Goal: Information Seeking & Learning: Learn about a topic

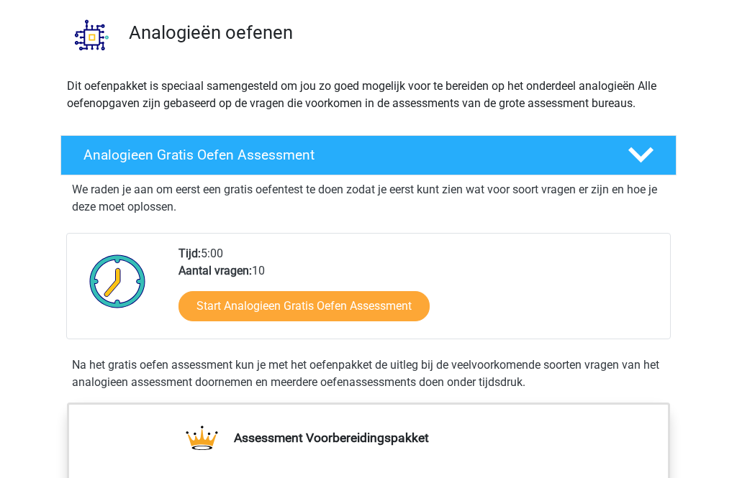
scroll to position [109, 0]
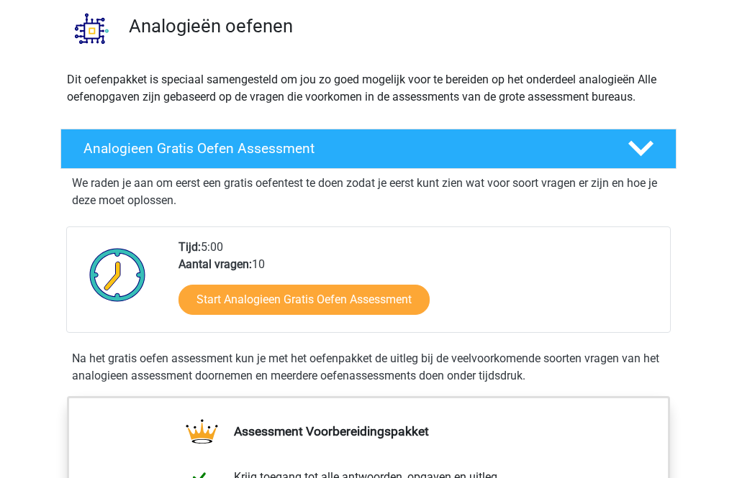
click at [391, 301] on link "Start Analogieen Gratis Oefen Assessment" at bounding box center [303, 300] width 251 height 30
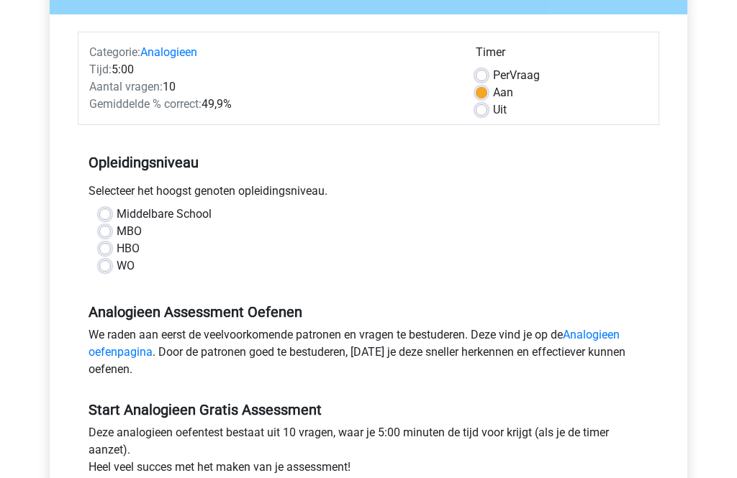
scroll to position [155, 0]
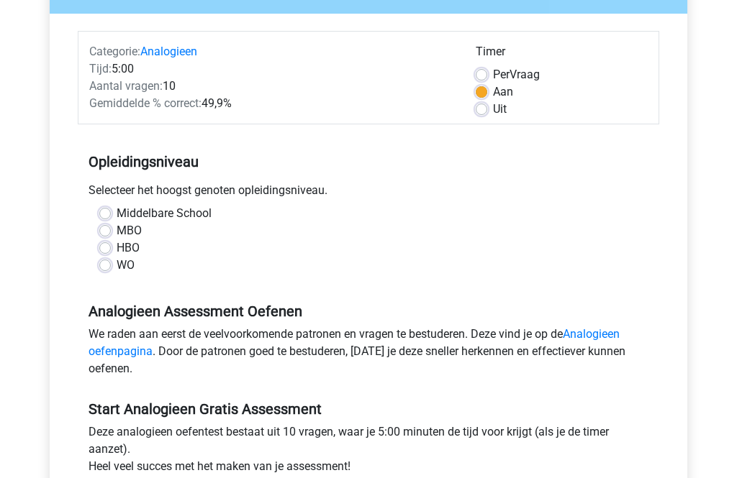
click at [117, 229] on label "MBO" at bounding box center [129, 231] width 25 height 17
click at [110, 229] on input "MBO" at bounding box center [105, 230] width 12 height 14
radio input "true"
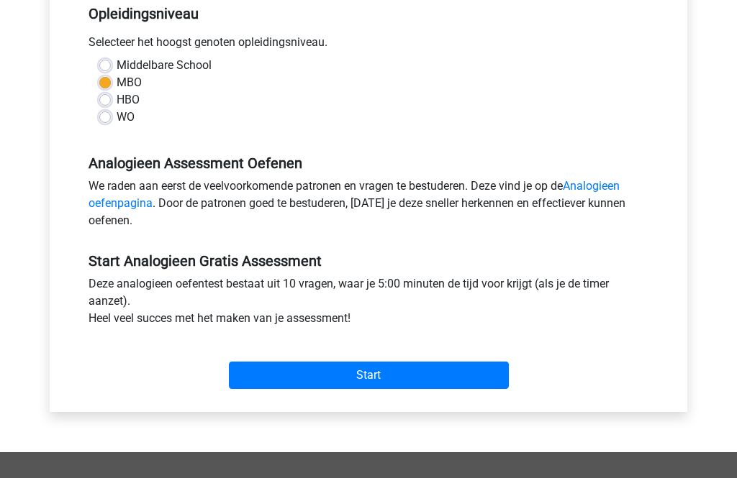
scroll to position [314, 0]
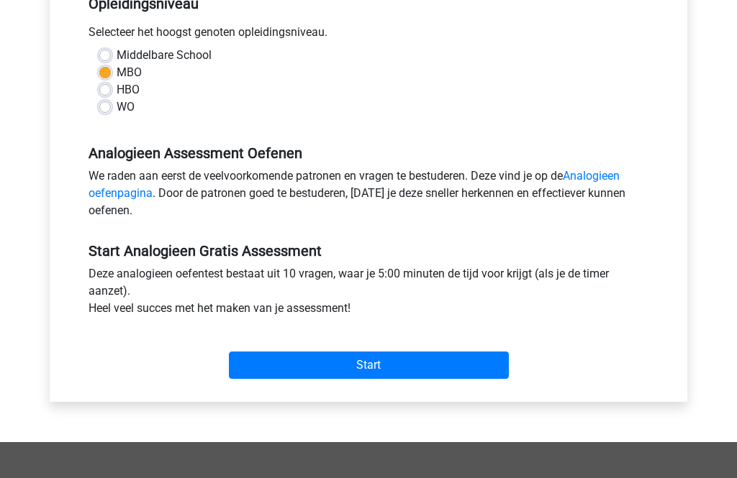
click at [361, 368] on input "Start" at bounding box center [369, 365] width 280 height 27
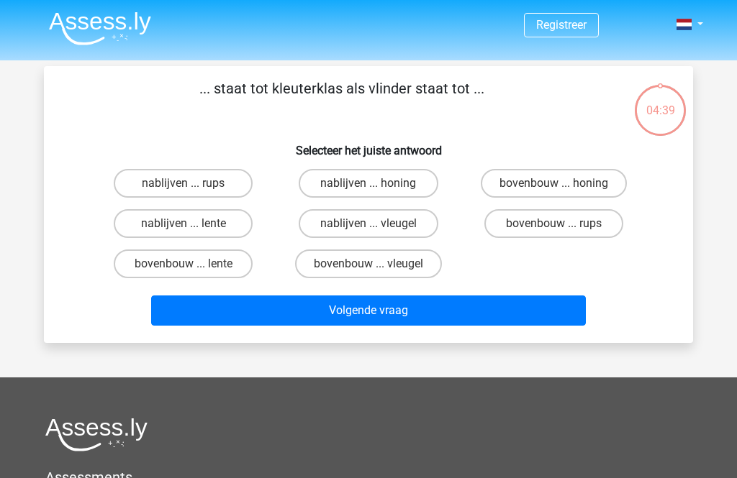
click at [560, 218] on label "bovenbouw ... rups" at bounding box center [553, 223] width 139 height 29
click at [560, 224] on input "bovenbouw ... rups" at bounding box center [557, 228] width 9 height 9
radio input "true"
click at [435, 317] on button "Volgende vraag" at bounding box center [368, 311] width 435 height 30
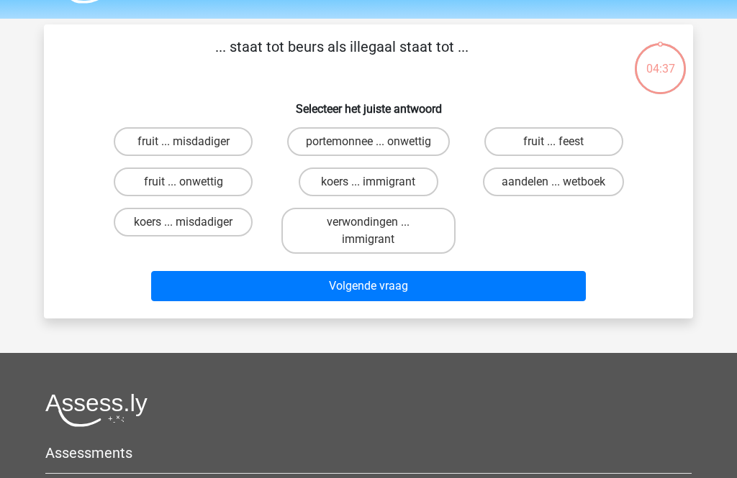
scroll to position [66, 0]
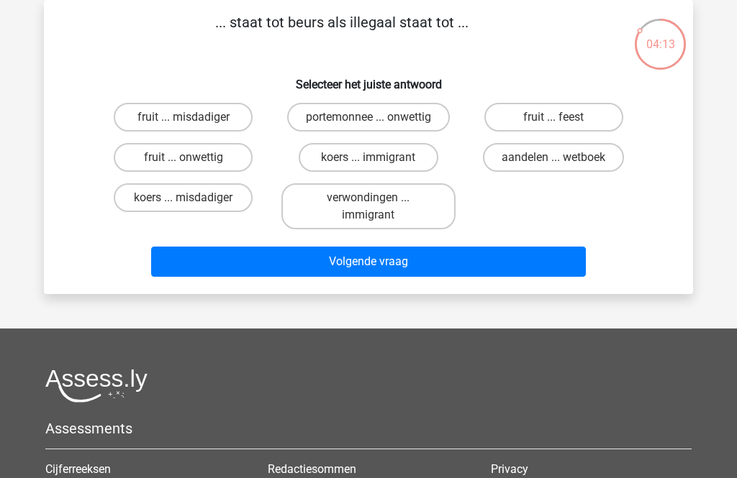
click at [544, 168] on label "aandelen ... wetboek" at bounding box center [553, 157] width 141 height 29
click at [553, 167] on input "aandelen ... wetboek" at bounding box center [557, 162] width 9 height 9
radio input "true"
click at [463, 261] on button "Volgende vraag" at bounding box center [368, 262] width 435 height 30
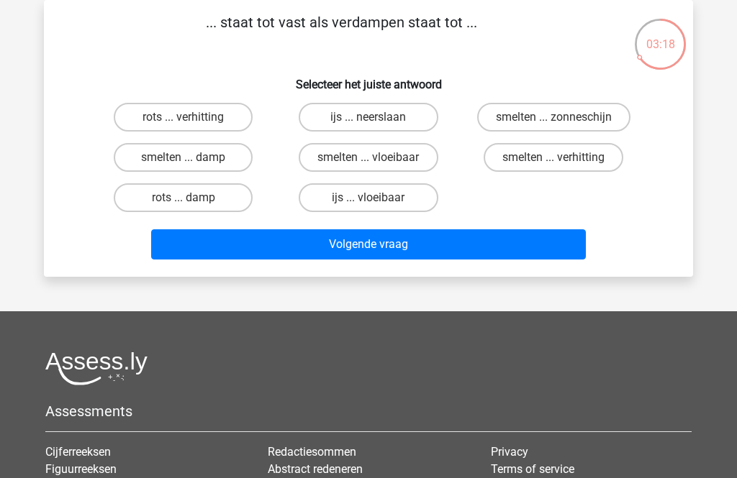
click at [219, 124] on label "rots ... verhitting" at bounding box center [183, 117] width 139 height 29
click at [193, 124] on input "rots ... verhitting" at bounding box center [187, 121] width 9 height 9
radio input "true"
click at [400, 249] on button "Volgende vraag" at bounding box center [368, 244] width 435 height 30
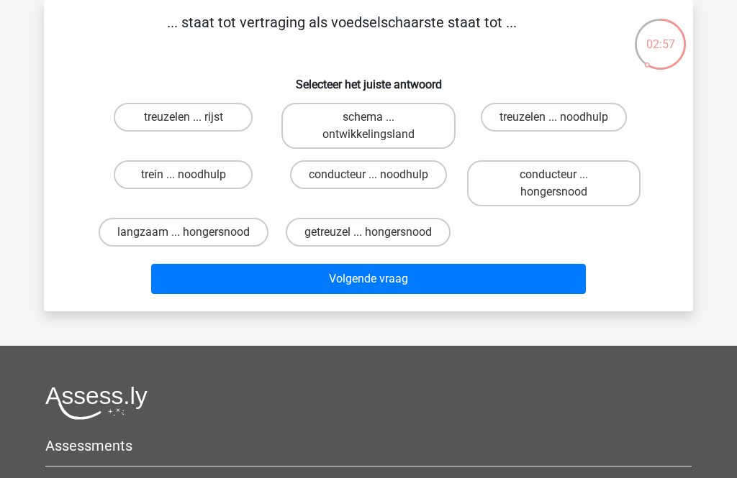
click at [194, 234] on label "langzaam ... hongersnood" at bounding box center [184, 232] width 170 height 29
click at [193, 234] on input "langzaam ... hongersnood" at bounding box center [187, 236] width 9 height 9
radio input "true"
click at [354, 294] on button "Volgende vraag" at bounding box center [368, 279] width 435 height 30
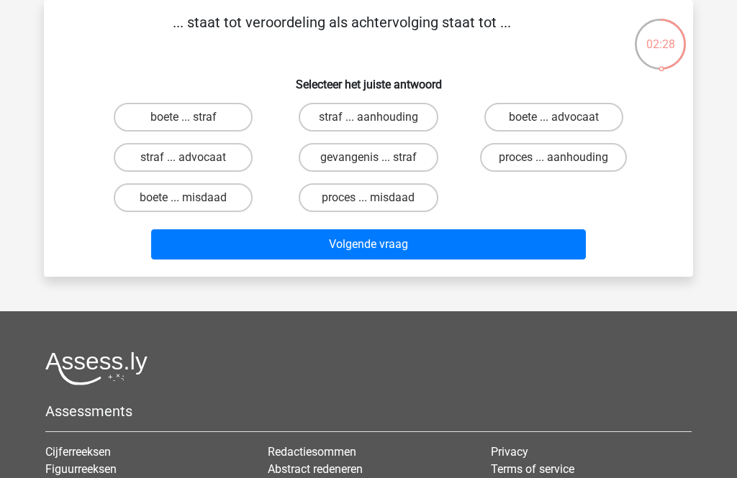
click at [542, 162] on label "proces ... aanhouding" at bounding box center [553, 157] width 147 height 29
click at [553, 162] on input "proces ... aanhouding" at bounding box center [557, 162] width 9 height 9
radio input "true"
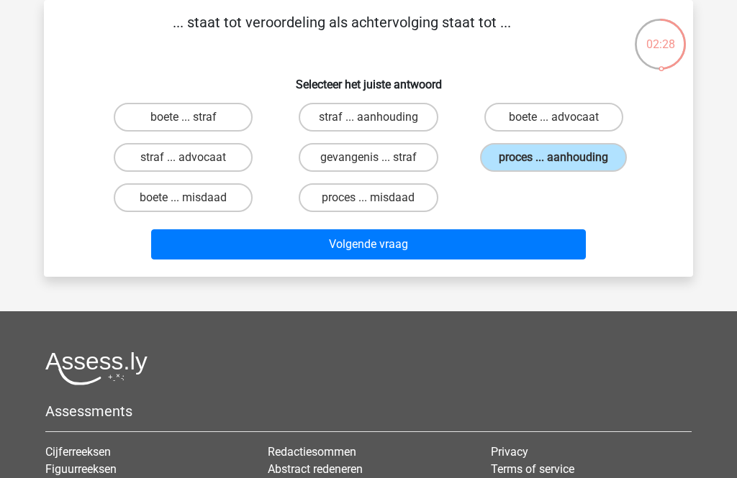
click at [440, 250] on button "Volgende vraag" at bounding box center [368, 244] width 435 height 30
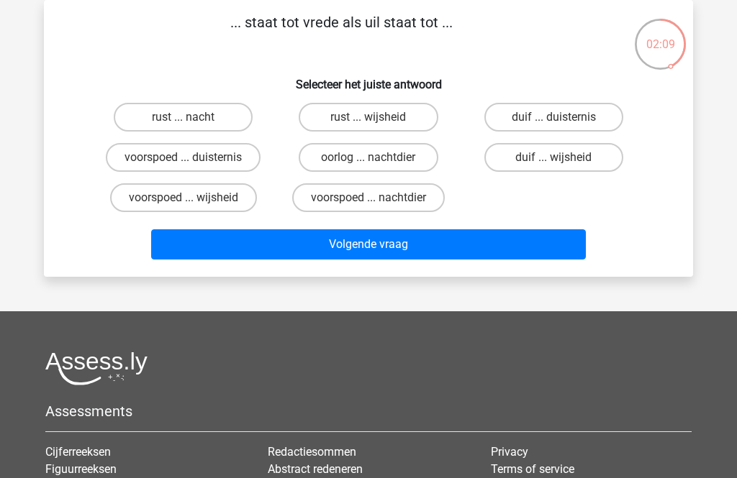
click at [206, 125] on label "rust ... nacht" at bounding box center [183, 117] width 139 height 29
click at [193, 125] on input "rust ... nacht" at bounding box center [187, 121] width 9 height 9
radio input "true"
click at [340, 247] on button "Volgende vraag" at bounding box center [368, 244] width 435 height 30
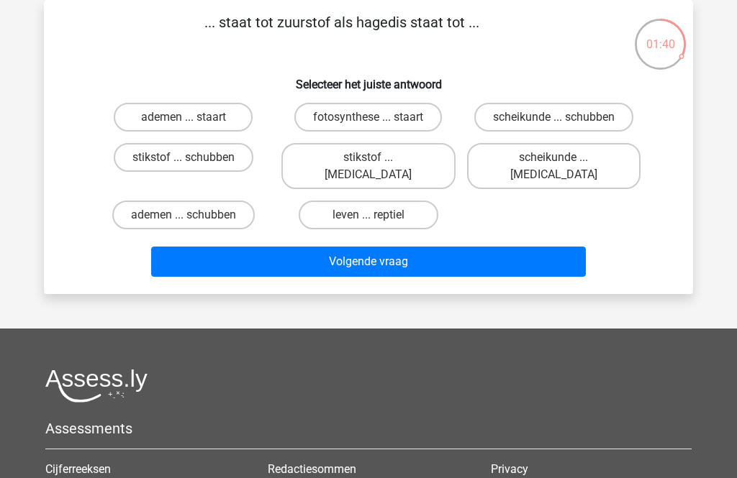
click at [181, 206] on label "ademen ... schubben" at bounding box center [183, 215] width 142 height 29
click at [183, 215] on input "ademen ... schubben" at bounding box center [187, 219] width 9 height 9
radio input "true"
click at [229, 255] on button "Volgende vraag" at bounding box center [368, 262] width 435 height 30
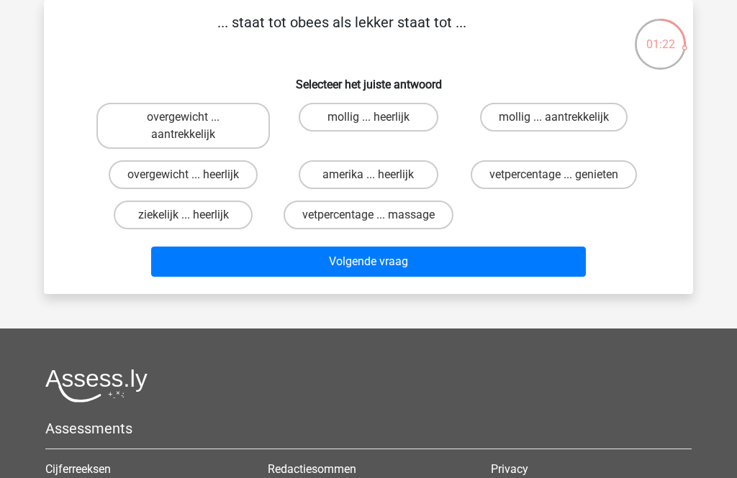
click at [232, 127] on label "overgewicht ... aantrekkelijk" at bounding box center [182, 126] width 173 height 46
click at [193, 127] on input "overgewicht ... aantrekkelijk" at bounding box center [187, 121] width 9 height 9
radio input "true"
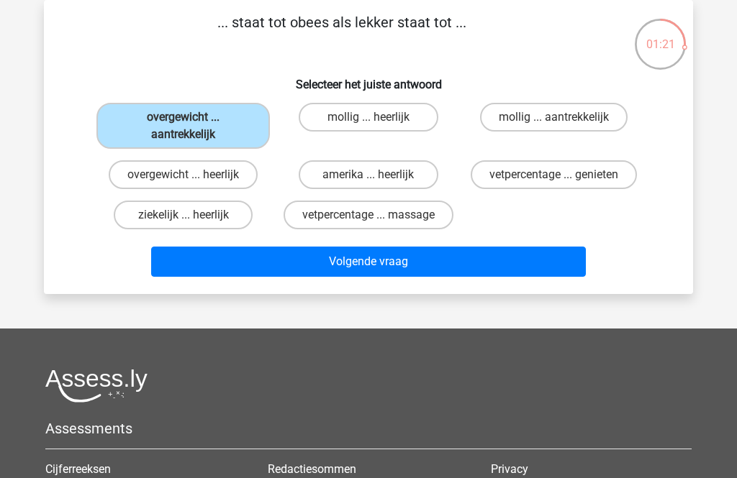
click at [260, 270] on button "Volgende vraag" at bounding box center [368, 262] width 435 height 30
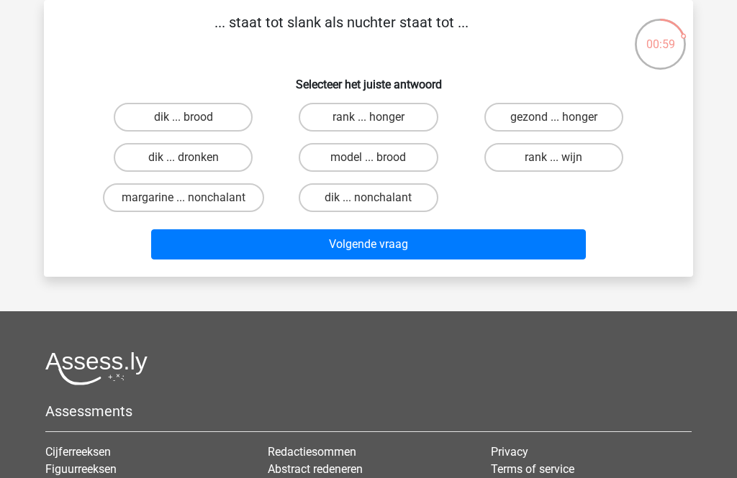
click at [207, 168] on label "dik ... dronken" at bounding box center [183, 157] width 139 height 29
click at [193, 167] on input "dik ... dronken" at bounding box center [187, 162] width 9 height 9
radio input "true"
click at [286, 240] on button "Volgende vraag" at bounding box center [368, 244] width 435 height 30
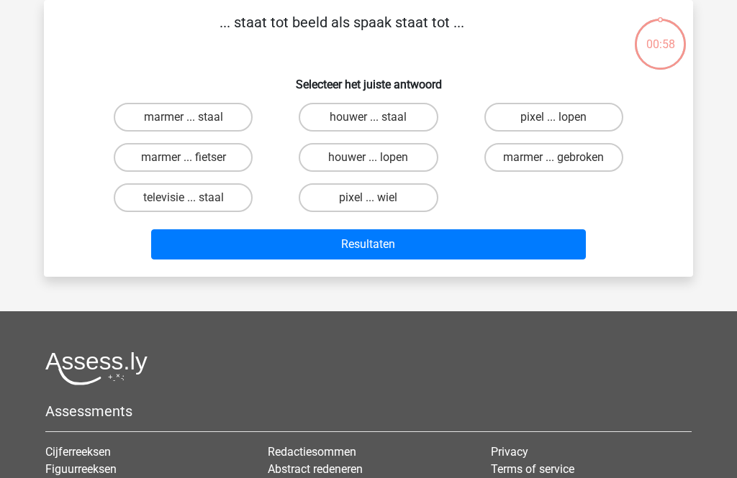
scroll to position [0, 0]
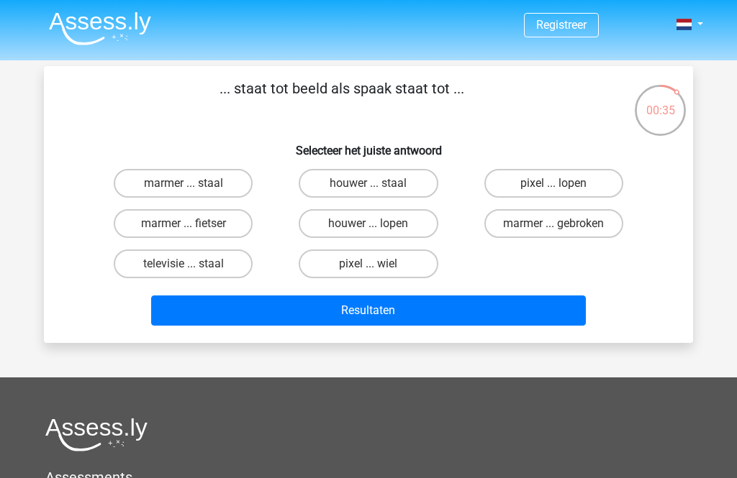
click at [211, 236] on label "marmer ... fietser" at bounding box center [183, 223] width 139 height 29
click at [193, 233] on input "marmer ... fietser" at bounding box center [187, 228] width 9 height 9
radio input "true"
click at [256, 312] on button "Resultaten" at bounding box center [368, 311] width 435 height 30
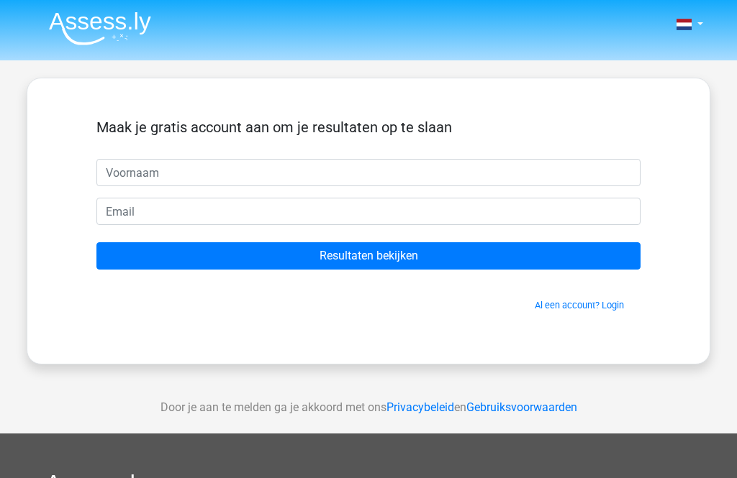
scroll to position [1, 0]
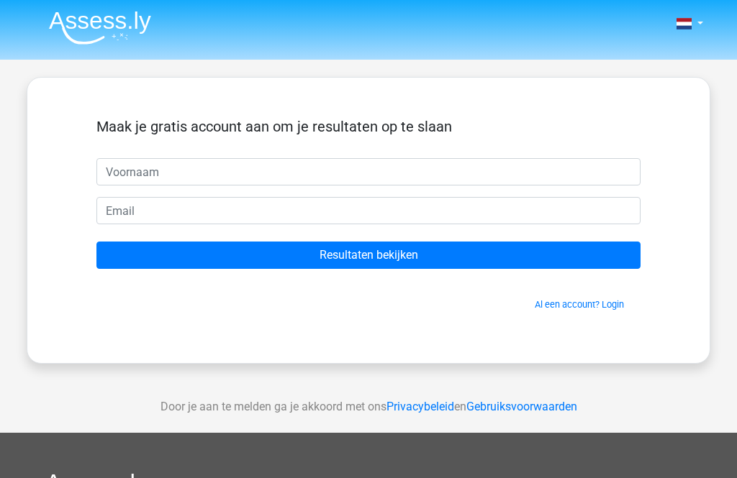
click at [383, 258] on input "Resultaten bekijken" at bounding box center [368, 255] width 544 height 27
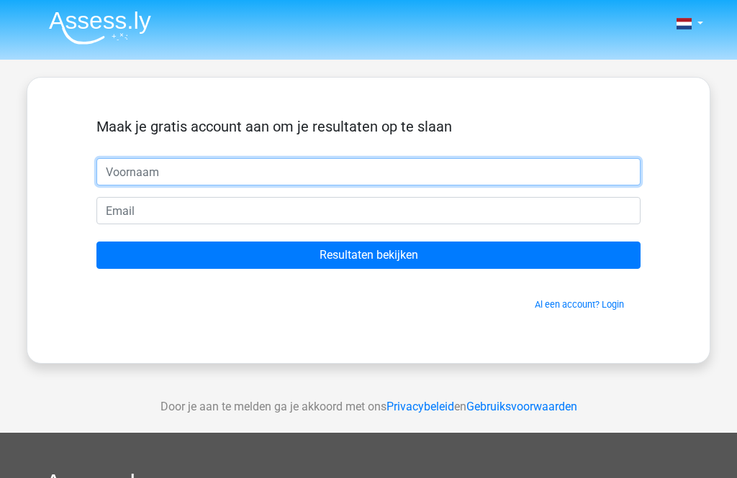
type input "Shontell"
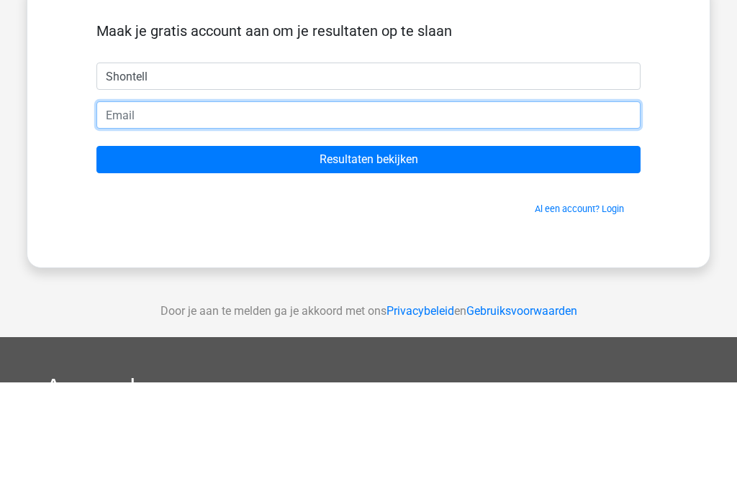
type input "[EMAIL_ADDRESS][DOMAIN_NAME]"
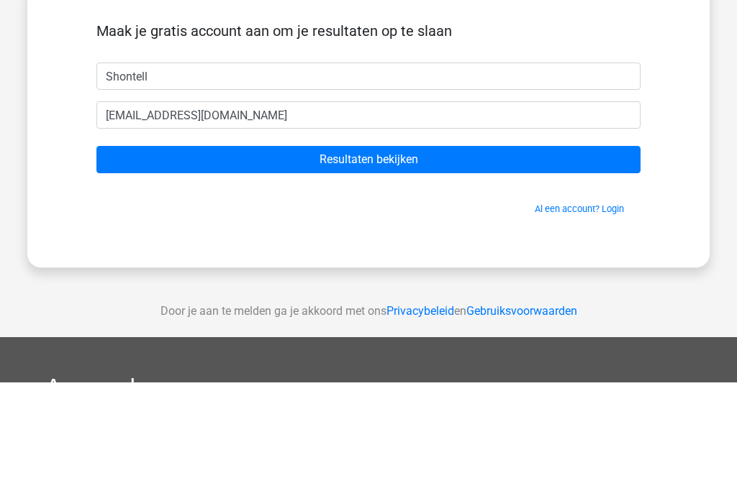
scroll to position [96, 0]
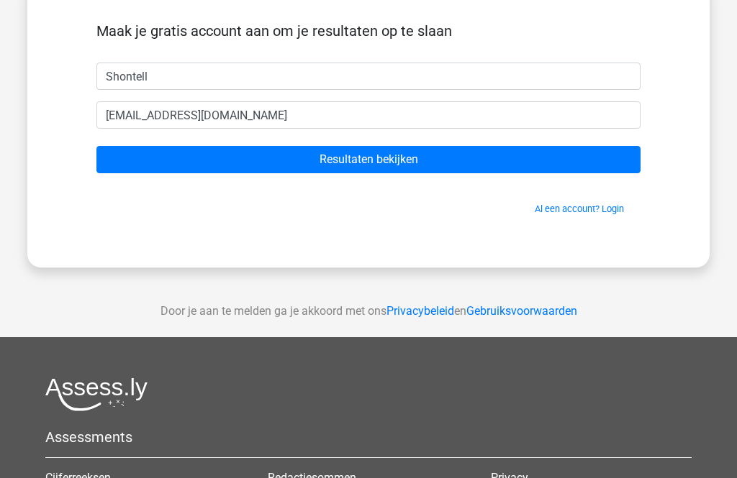
click at [382, 167] on input "Resultaten bekijken" at bounding box center [368, 159] width 544 height 27
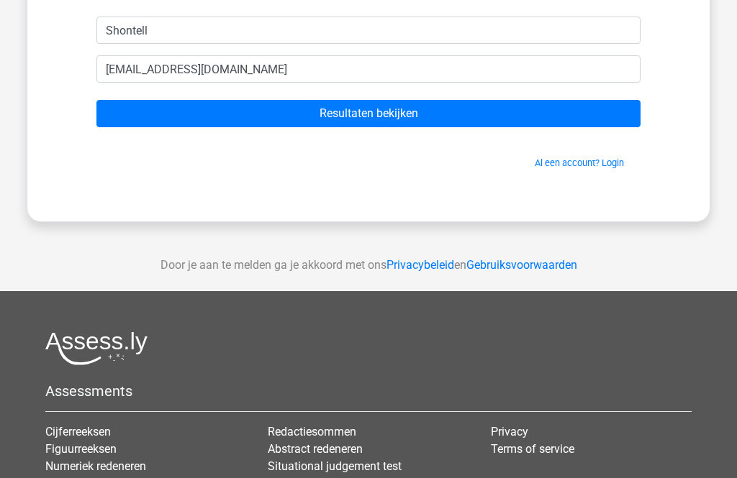
click at [586, 161] on link "Al een account? Login" at bounding box center [579, 163] width 89 height 11
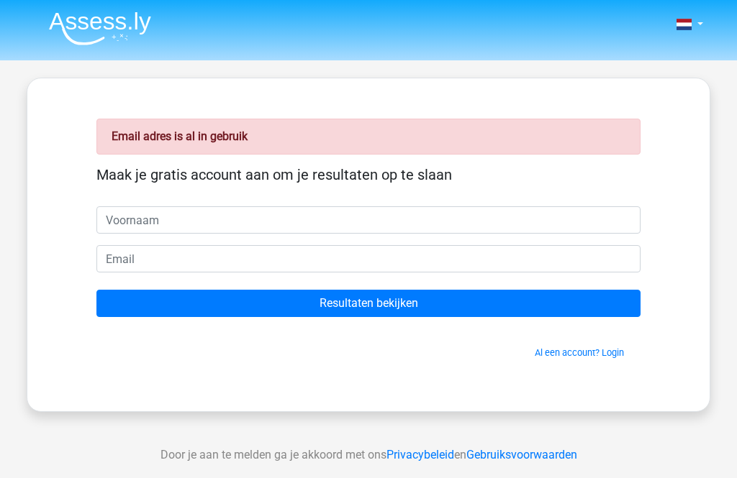
click at [581, 352] on link "Al een account? Login" at bounding box center [579, 352] width 89 height 11
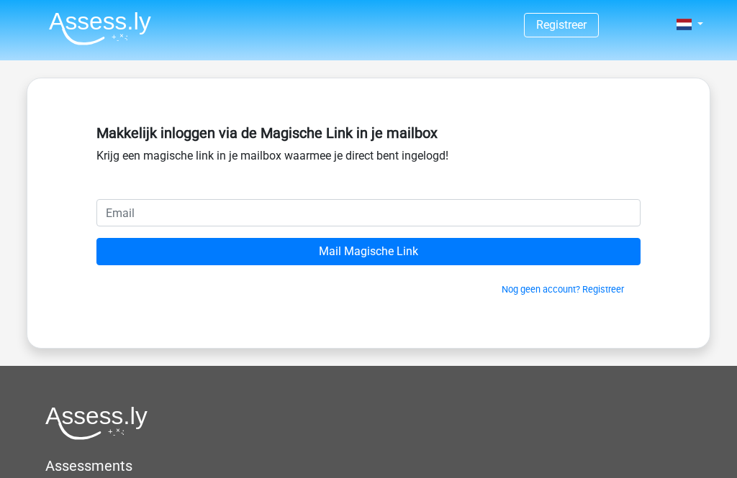
click at [340, 219] on input "email" at bounding box center [368, 212] width 544 height 27
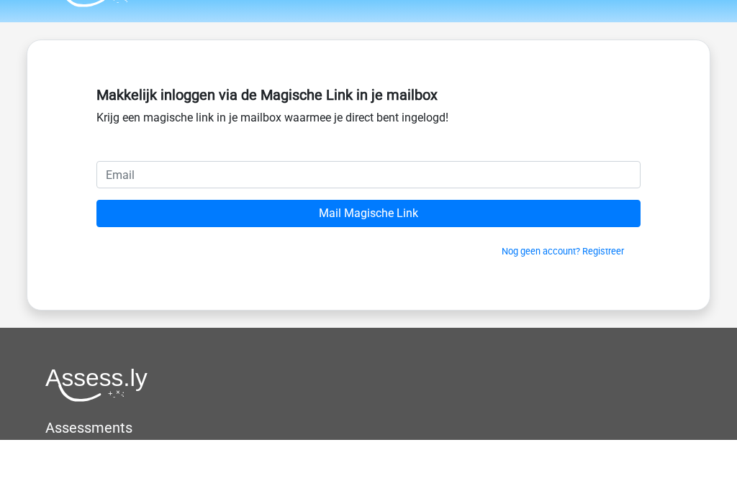
type input "s"
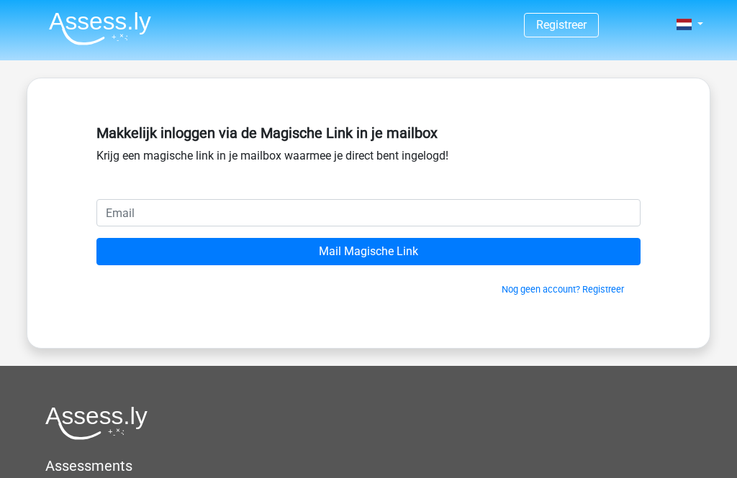
click at [353, 217] on input "email" at bounding box center [368, 212] width 544 height 27
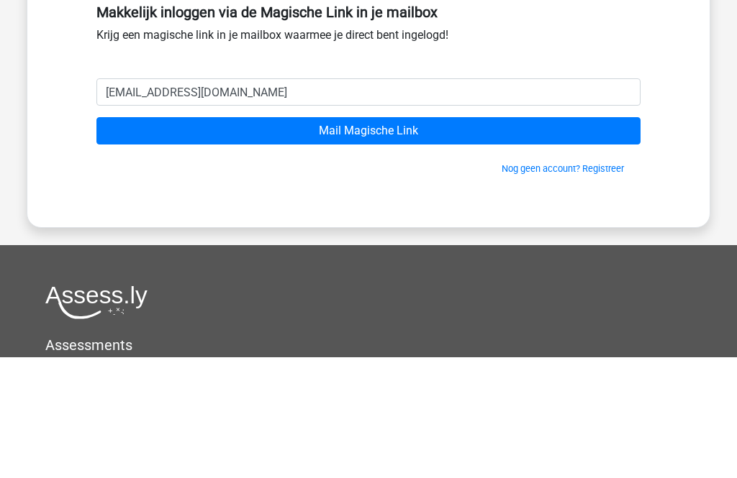
type input "[EMAIL_ADDRESS][DOMAIN_NAME]"
click at [368, 238] on input "Mail Magische Link" at bounding box center [368, 251] width 544 height 27
